Goal: Task Accomplishment & Management: Manage account settings

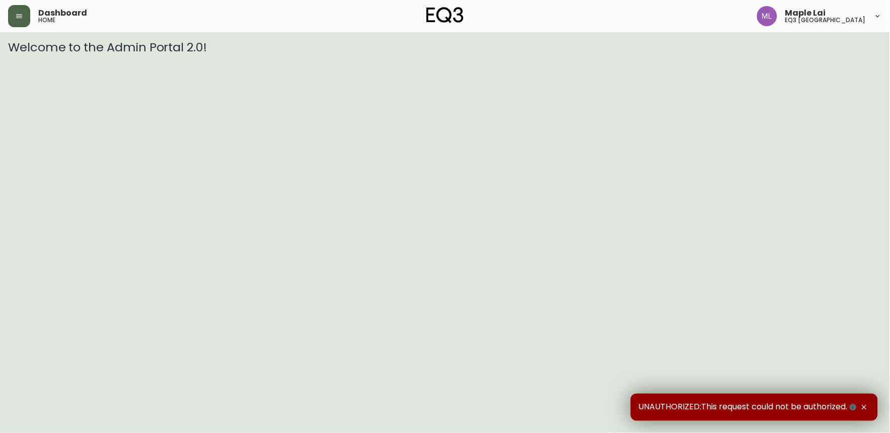
click at [17, 14] on icon "button" at bounding box center [19, 16] width 6 height 4
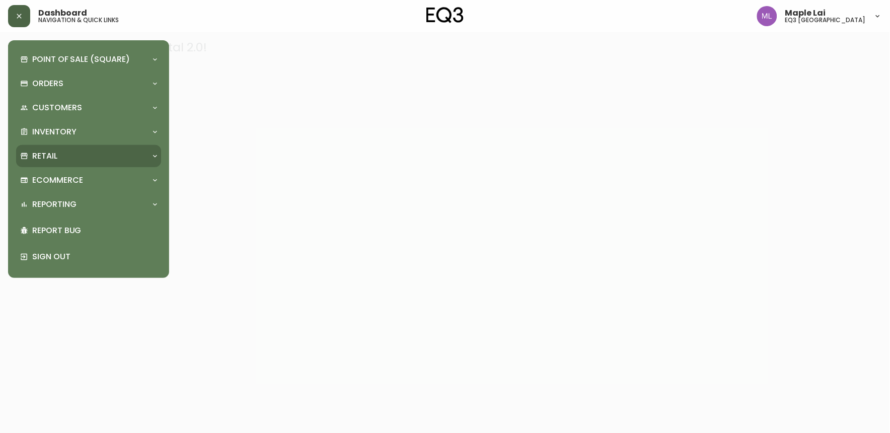
click at [79, 156] on div "Retail" at bounding box center [83, 155] width 127 height 11
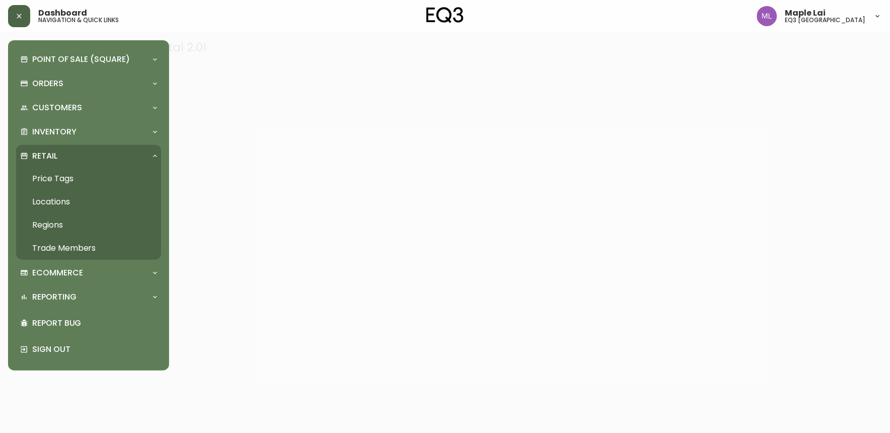
click at [79, 247] on link "Trade Members" at bounding box center [88, 247] width 145 height 23
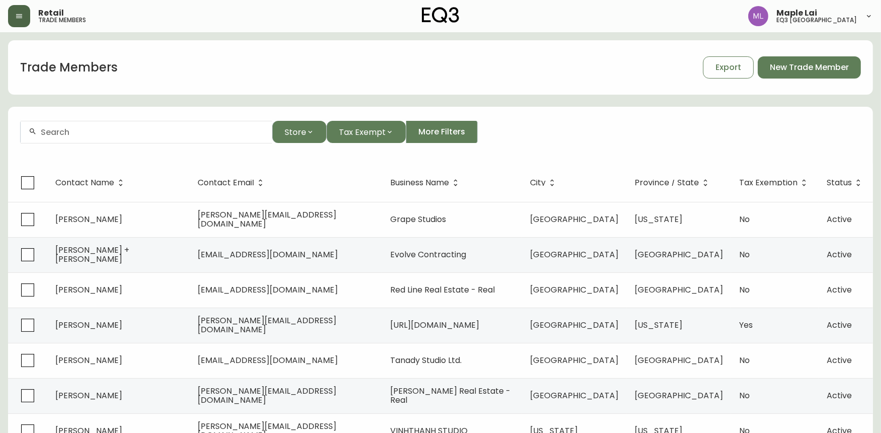
click at [124, 133] on input "text" at bounding box center [152, 132] width 223 height 10
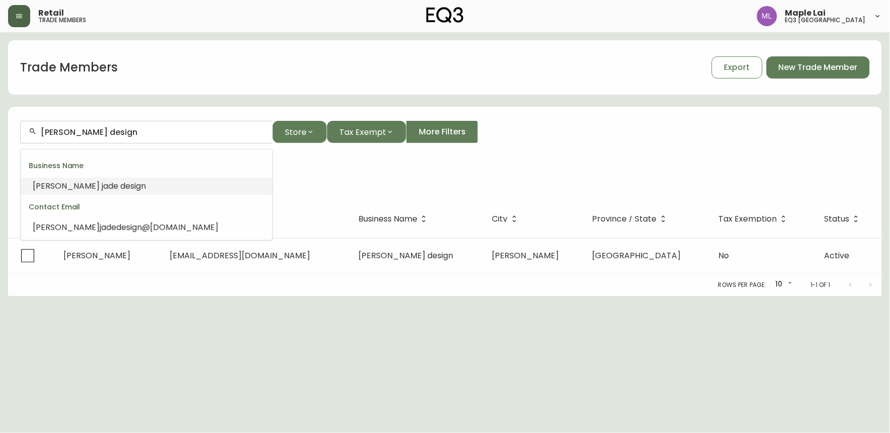
scroll to position [1, 0]
drag, startPoint x: 119, startPoint y: 134, endPoint x: 33, endPoint y: 138, distance: 86.2
click at [33, 138] on div "[PERSON_NAME] design" at bounding box center [147, 132] width 252 height 23
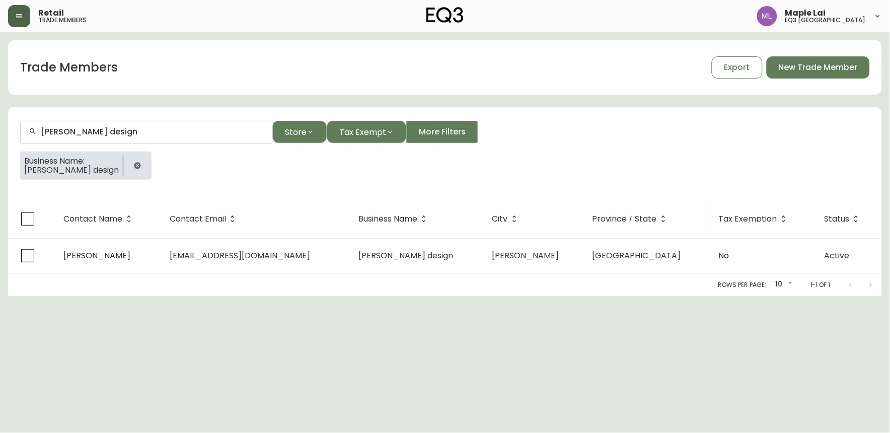
drag, startPoint x: 123, startPoint y: 122, endPoint x: 41, endPoint y: 134, distance: 82.9
click at [32, 136] on div "[PERSON_NAME] design" at bounding box center [147, 132] width 252 height 23
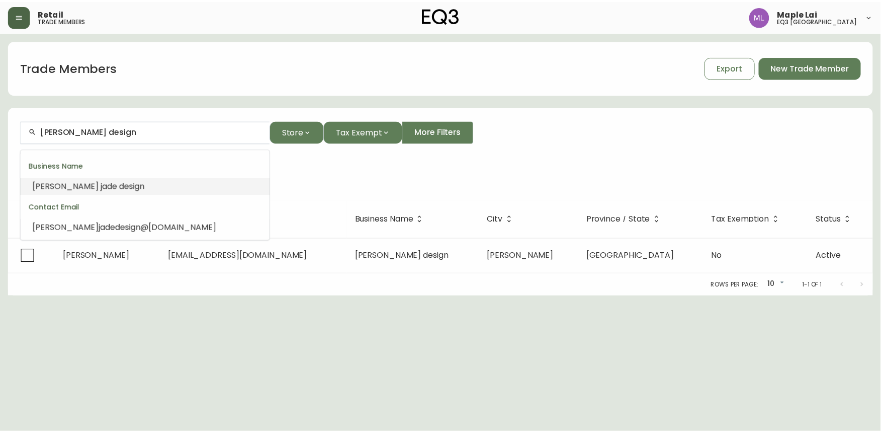
scroll to position [0, 0]
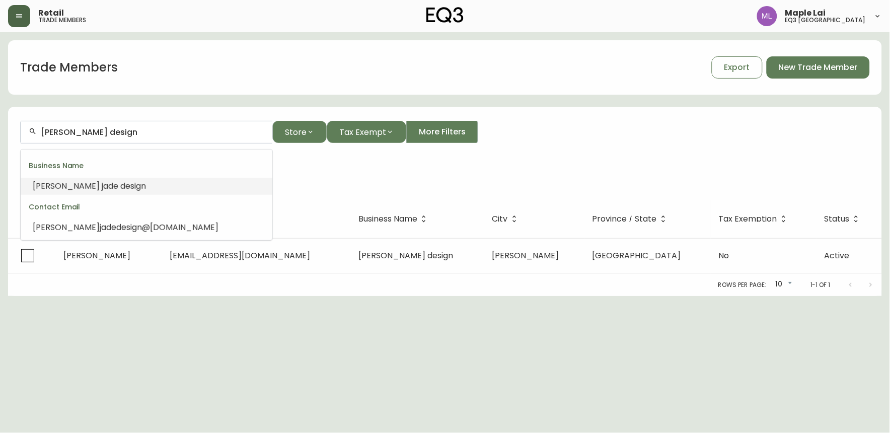
drag, startPoint x: 115, startPoint y: 128, endPoint x: 28, endPoint y: 130, distance: 87.1
click at [29, 129] on div "[PERSON_NAME] design" at bounding box center [147, 132] width 252 height 23
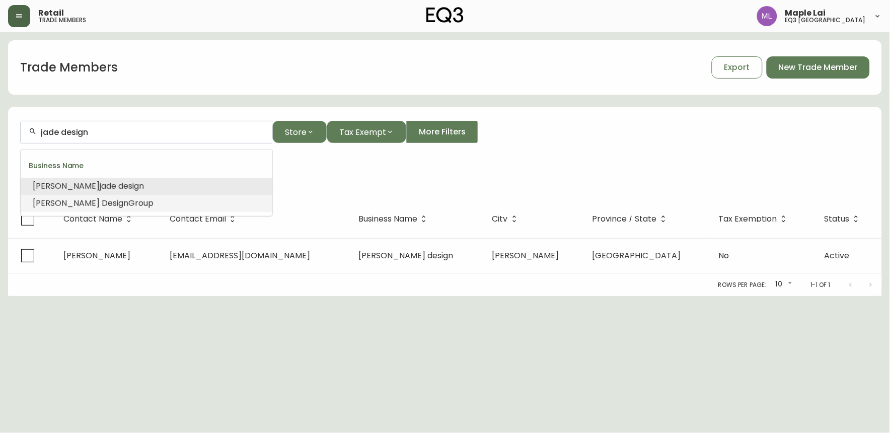
click at [52, 200] on span "[PERSON_NAME]" at bounding box center [66, 203] width 67 height 12
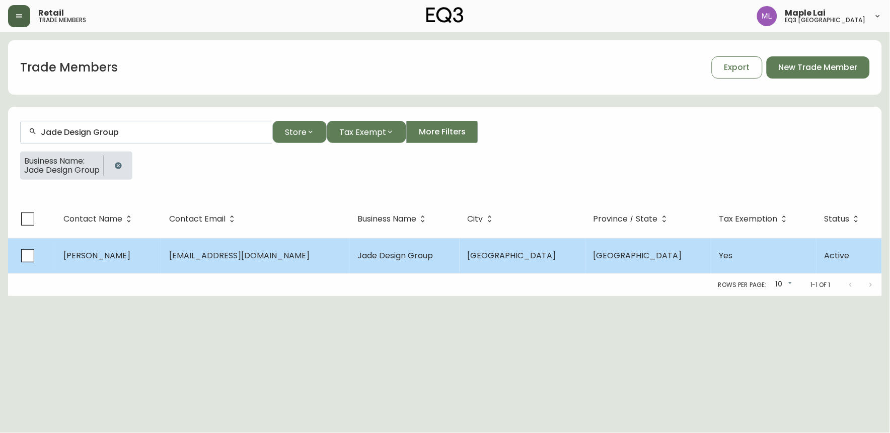
type input "Jade Design Group"
click at [84, 258] on span "[PERSON_NAME]" at bounding box center [96, 256] width 67 height 12
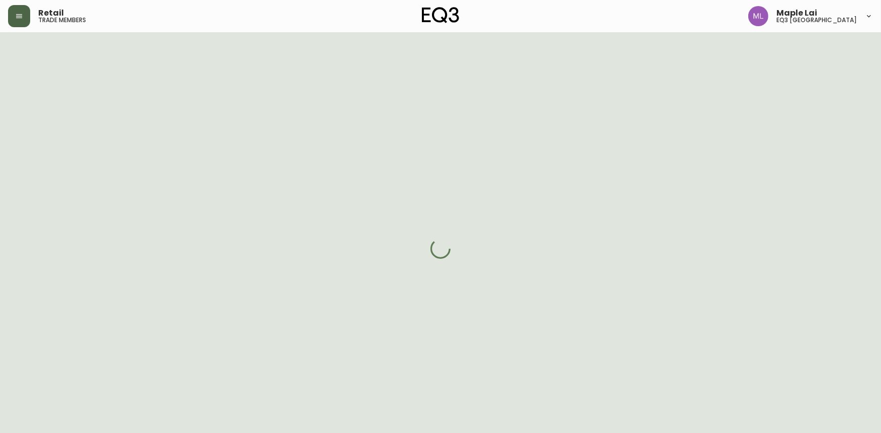
select select "BC"
select select "CA"
select select "CA_EN"
select select "Other"
select select "Interior Designer"
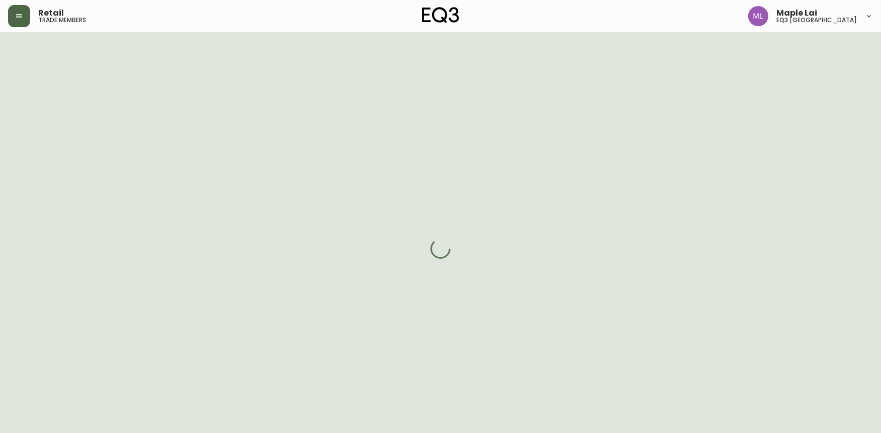
select select "true"
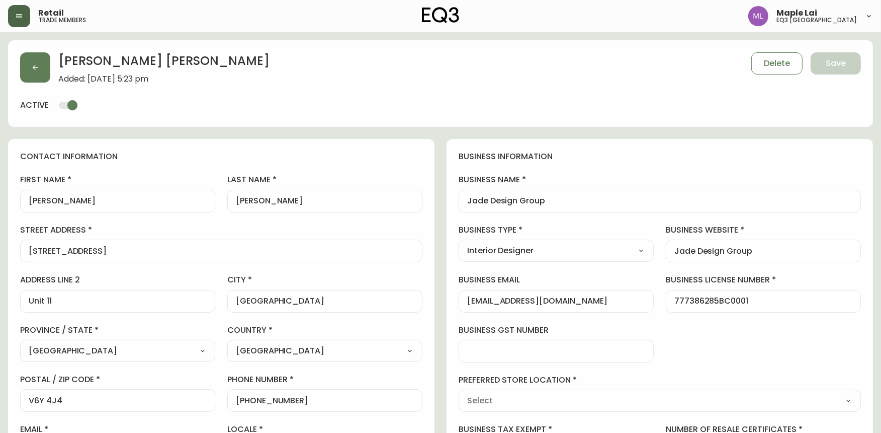
type input "EQ3 [GEOGRAPHIC_DATA]"
select select "cjw10z96p001r6gs00juufhhe"
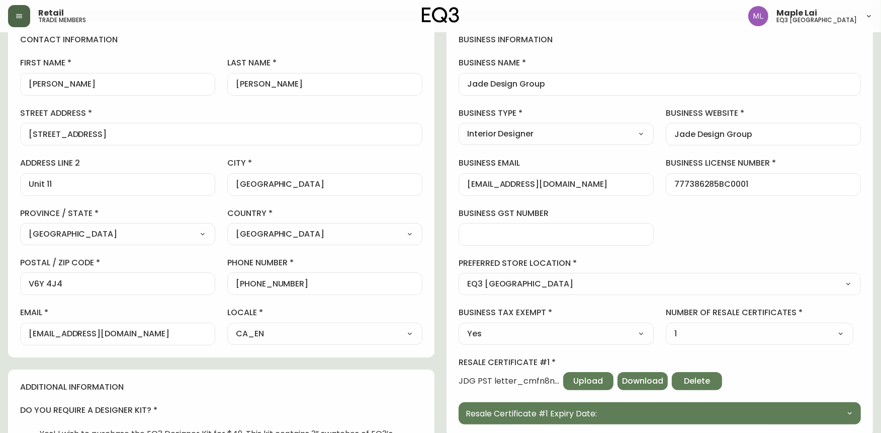
scroll to position [168, 0]
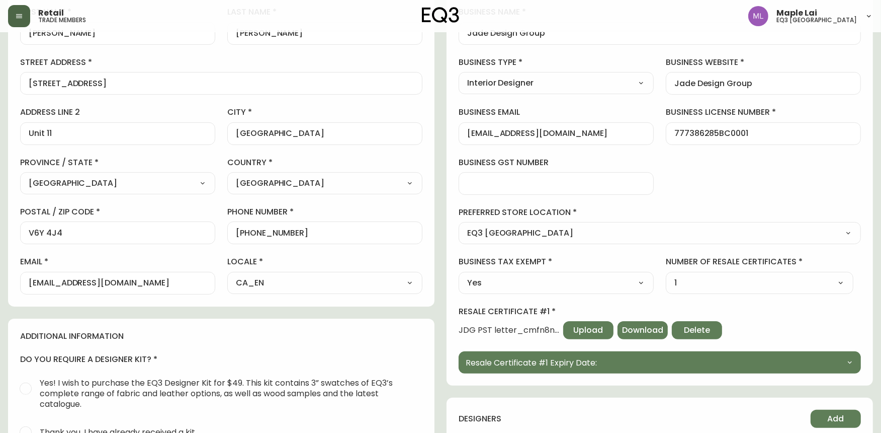
drag, startPoint x: 586, startPoint y: 127, endPoint x: 486, endPoint y: 141, distance: 101.2
click at [486, 141] on div "[EMAIL_ADDRESS][DOMAIN_NAME]" at bounding box center [556, 133] width 195 height 23
